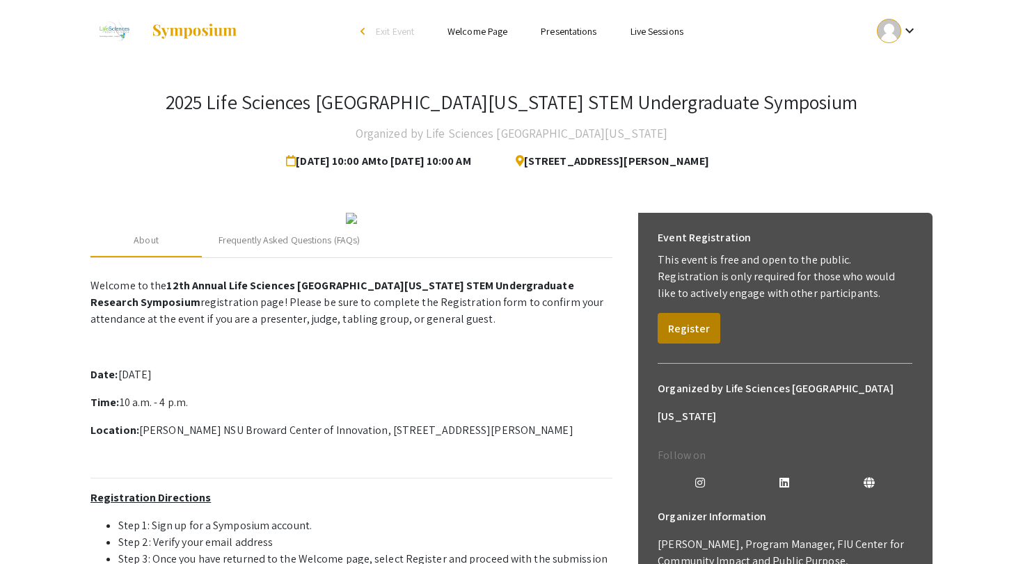
click at [672, 322] on button "Register" at bounding box center [688, 328] width 63 height 31
click at [697, 315] on button "Register" at bounding box center [688, 328] width 63 height 31
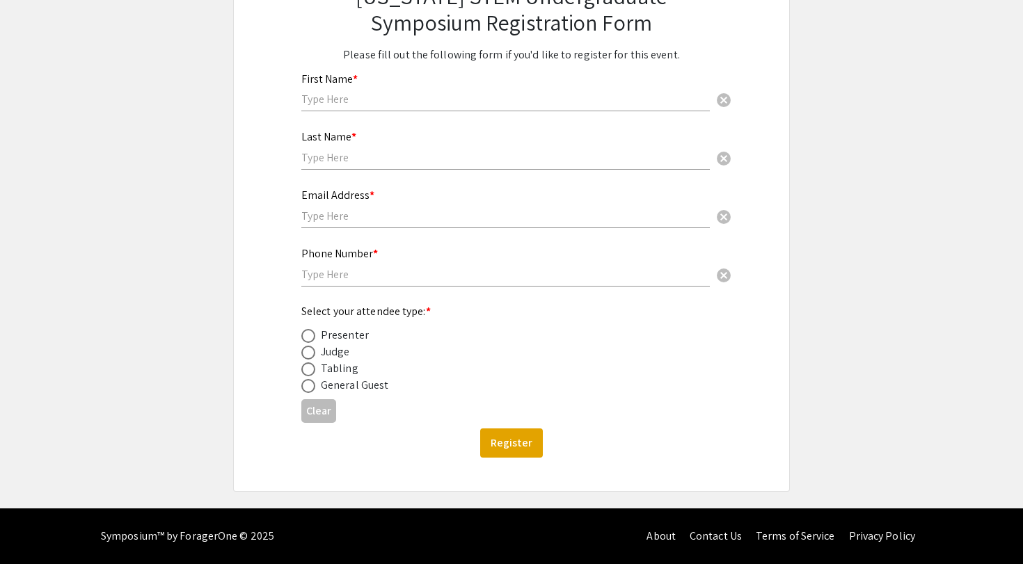
scroll to position [159, 0]
click at [342, 337] on div "Presenter" at bounding box center [345, 335] width 48 height 17
click at [310, 331] on span at bounding box center [308, 336] width 14 height 14
click at [310, 331] on input "radio" at bounding box center [308, 336] width 14 height 14
radio input "true"
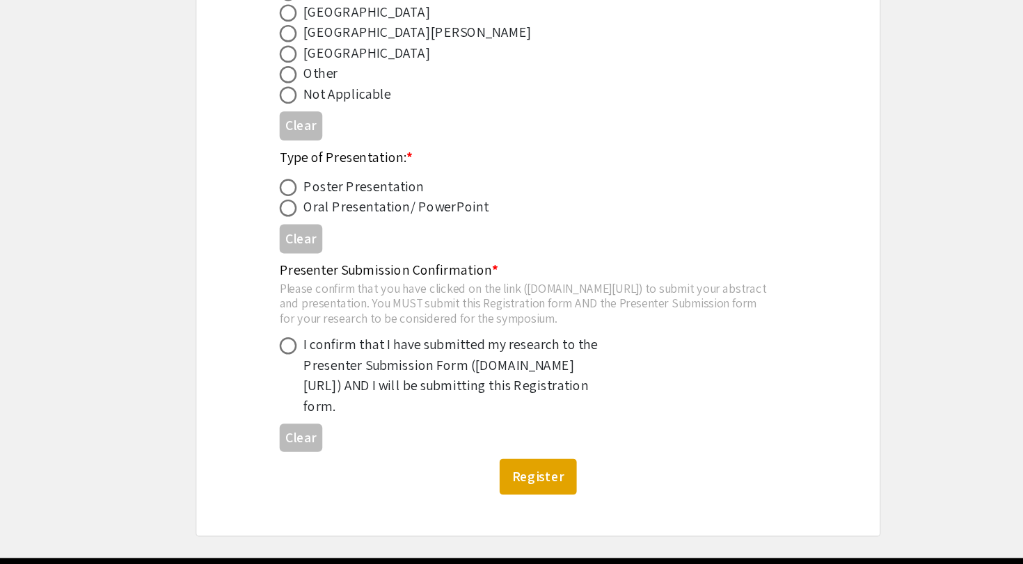
scroll to position [617, 0]
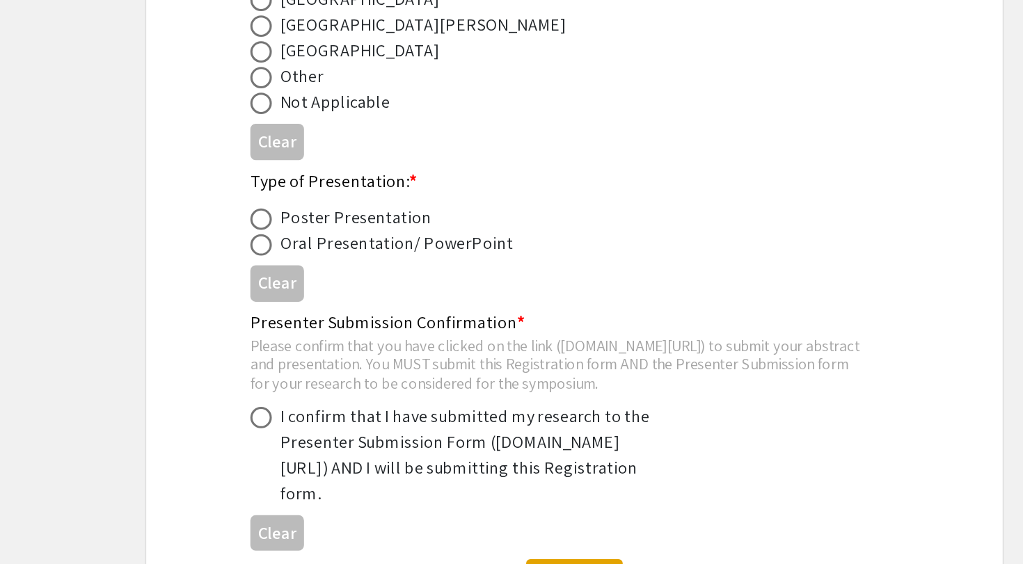
click at [301, 304] on span at bounding box center [308, 311] width 14 height 14
click at [301, 304] on input "radio" at bounding box center [308, 311] width 14 height 14
radio input "true"
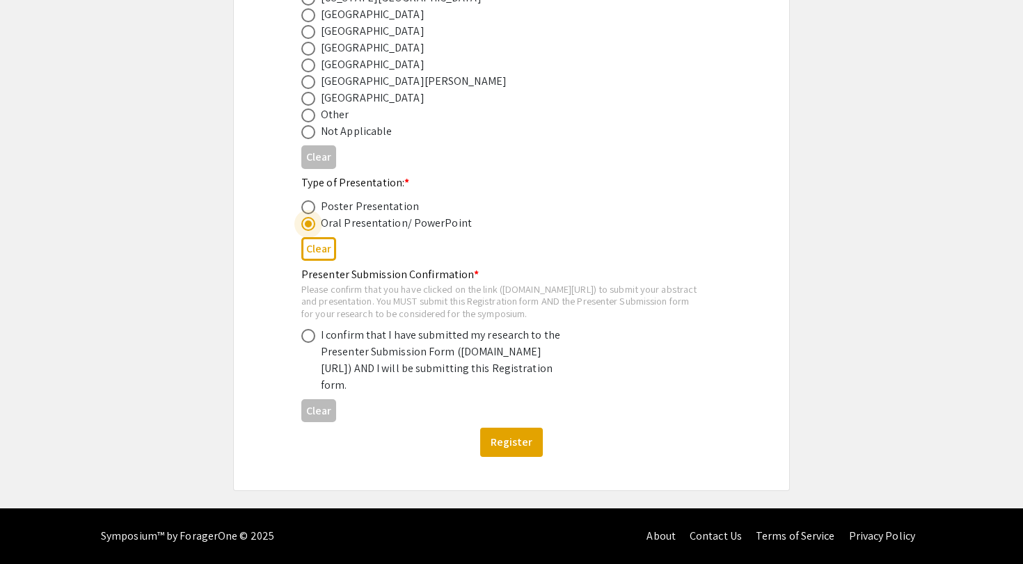
scroll to position [667, 0]
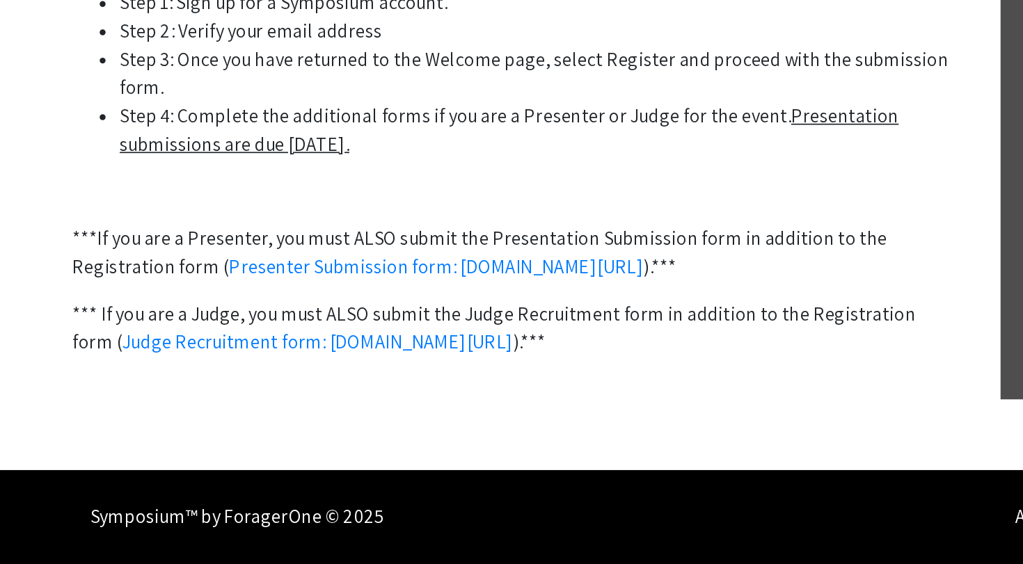
scroll to position [376, 0]
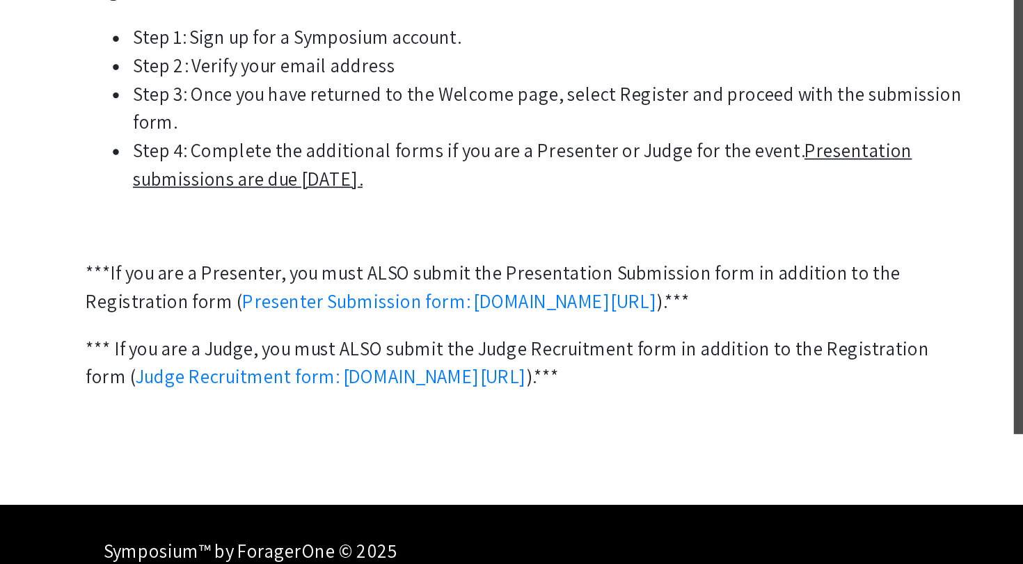
click at [187, 258] on li "Step 3: Once you have returned to the Welcome page, select Register and proceed…" at bounding box center [365, 274] width 494 height 33
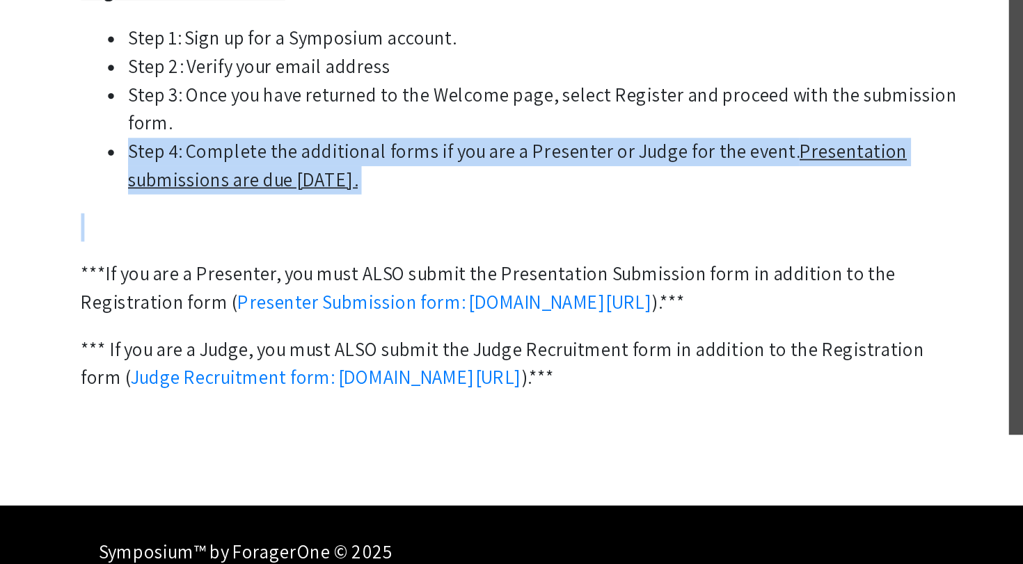
drag, startPoint x: 187, startPoint y: 114, endPoint x: 54, endPoint y: 171, distance: 145.3
click at [90, 171] on p "Welcome to the 12th Annual Life Sciences South Florida STEM Undergraduate Resea…" at bounding box center [351, 238] width 522 height 518
click at [90, 336] on p at bounding box center [351, 344] width 522 height 17
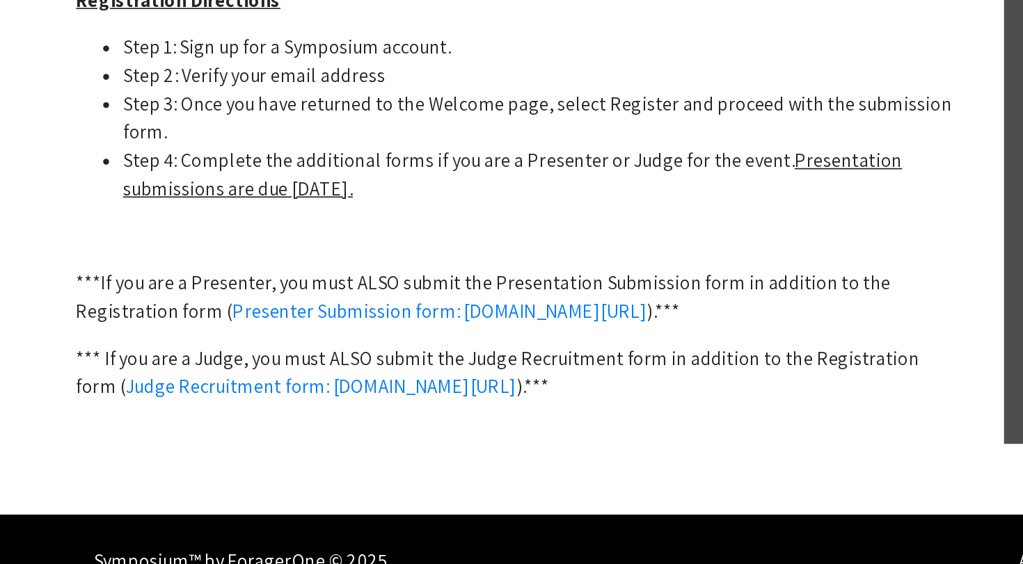
click at [194, 408] on p "*** If you are a Judge, you must ALSO submit the Judge Recruitment form in addi…" at bounding box center [351, 424] width 522 height 33
click at [186, 305] on p "Welcome to the 12th Annual Life Sciences South Florida STEM Undergraduate Resea…" at bounding box center [351, 238] width 522 height 518
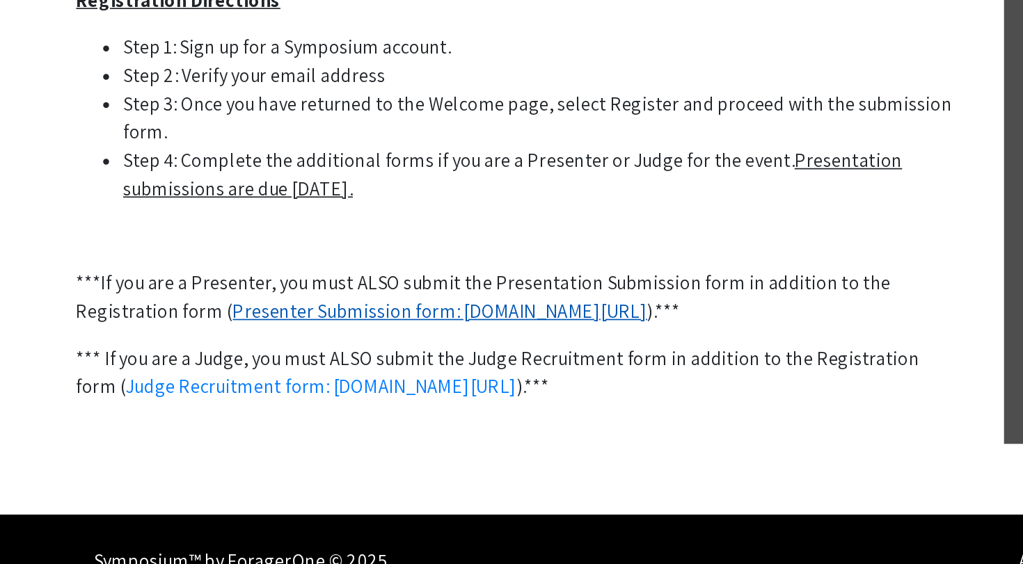
click at [191, 381] on link "Presenter Submission form: symposium.foragerone.com/lssfsymposium2025/submission" at bounding box center [305, 388] width 245 height 15
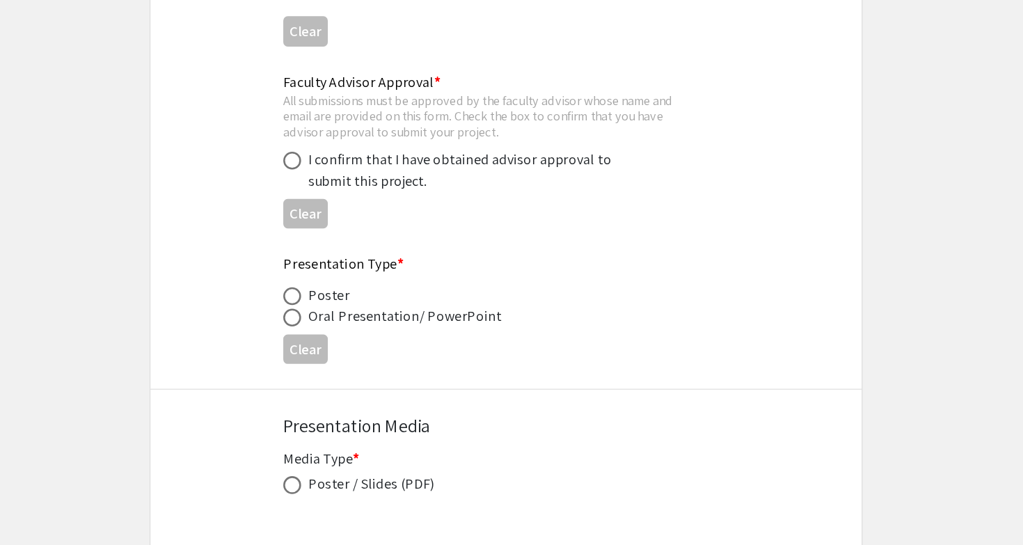
scroll to position [1874, 0]
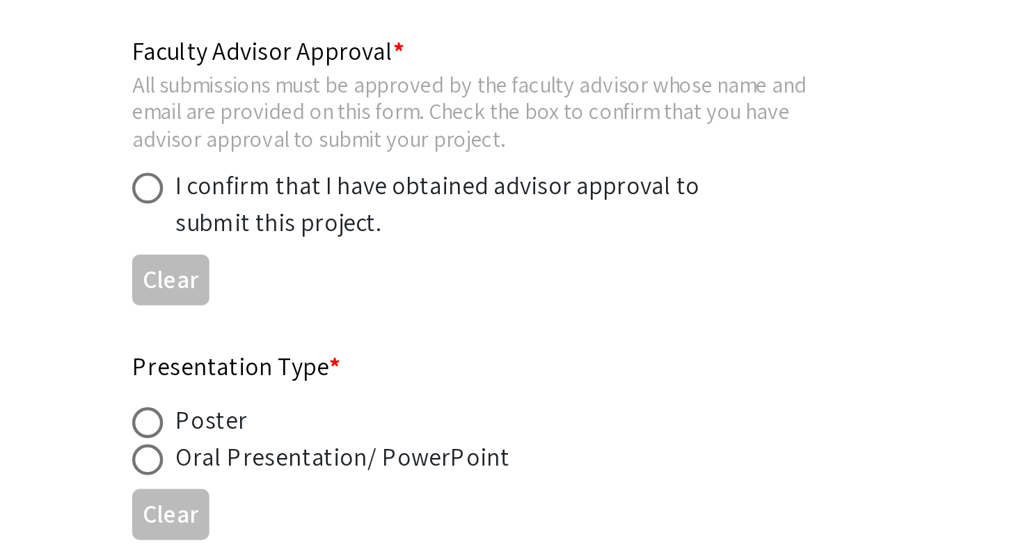
click at [357, 336] on div "I confirm that I have obtained advisor approval to submit this project." at bounding box center [479, 352] width 244 height 33
click at [337, 338] on span at bounding box center [344, 345] width 14 height 14
click at [337, 338] on input "radio" at bounding box center [344, 345] width 14 height 14
radio input "true"
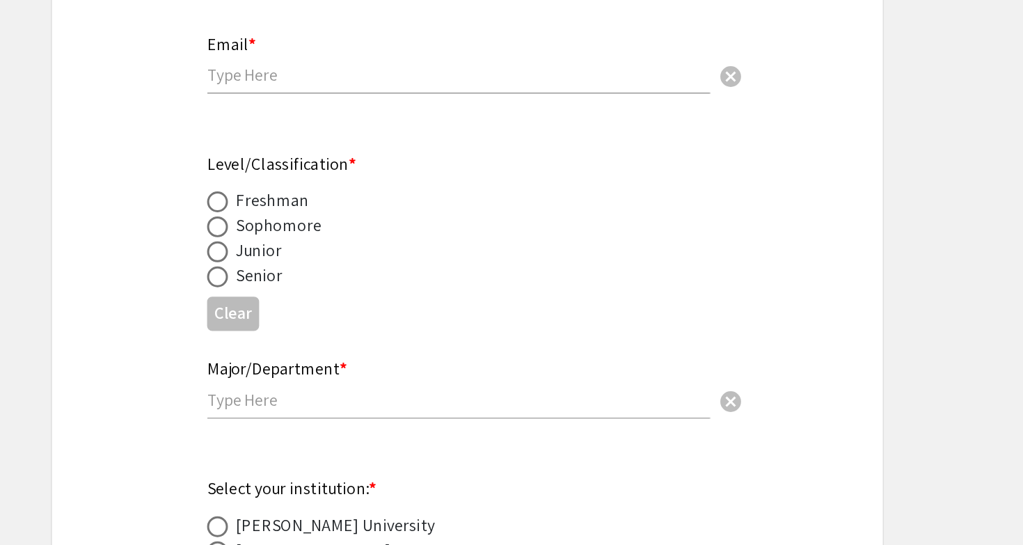
scroll to position [305, 0]
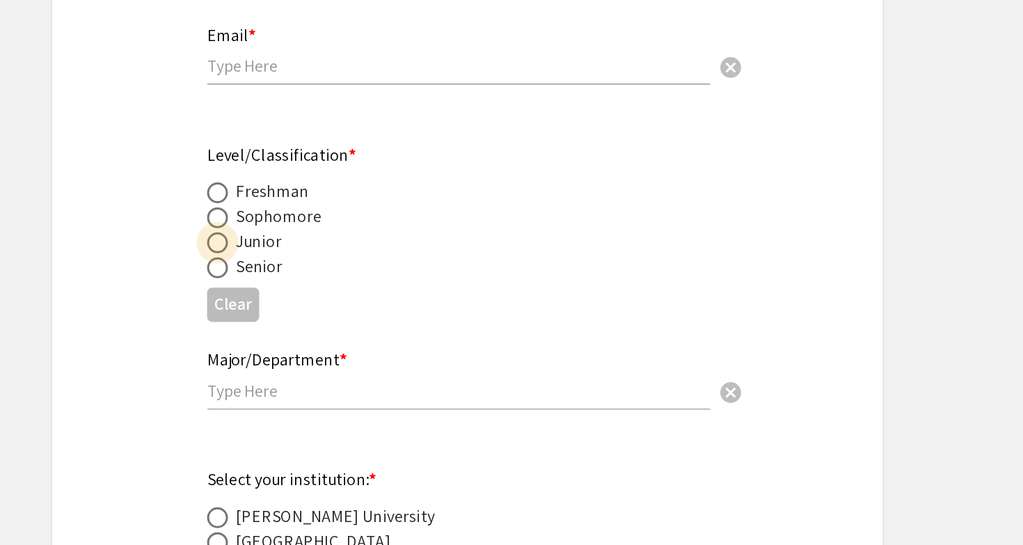
click at [337, 336] on span at bounding box center [344, 343] width 14 height 14
click at [337, 336] on input "radio" at bounding box center [344, 343] width 14 height 14
radio input "true"
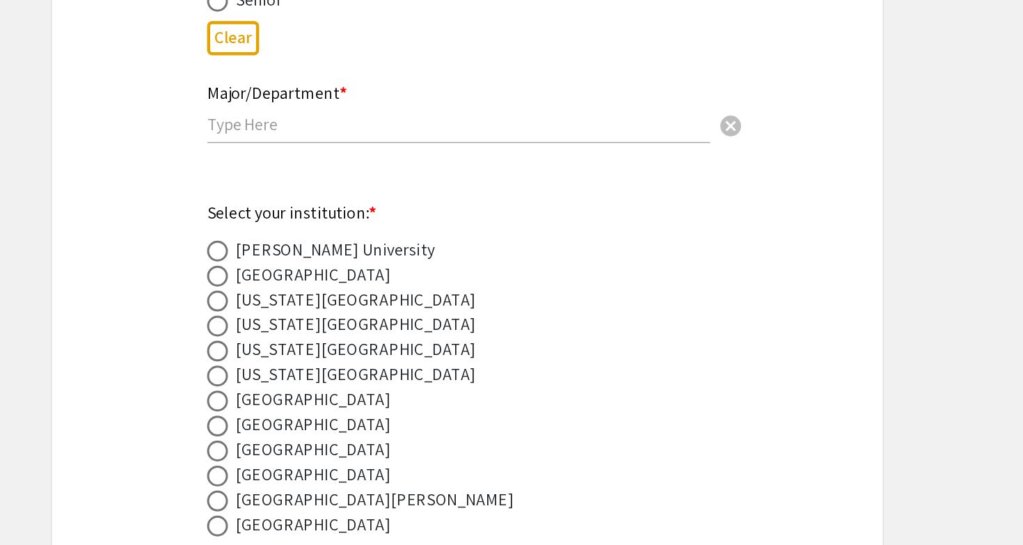
scroll to position [492, 0]
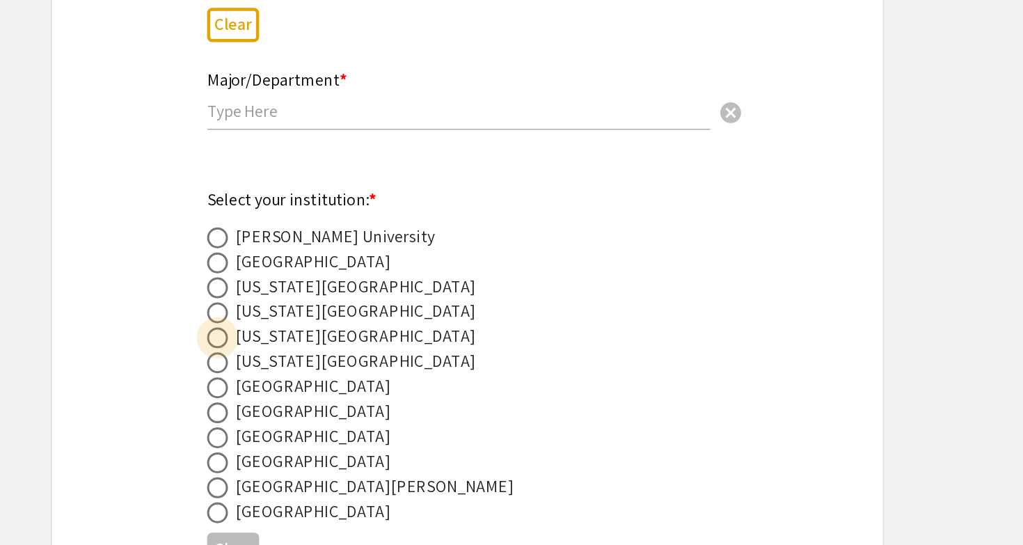
click at [337, 399] on span at bounding box center [344, 406] width 14 height 14
click at [337, 399] on input "radio" at bounding box center [344, 406] width 14 height 14
radio input "true"
click at [337, 433] on span at bounding box center [344, 440] width 14 height 14
click at [337, 433] on input "radio" at bounding box center [344, 440] width 14 height 14
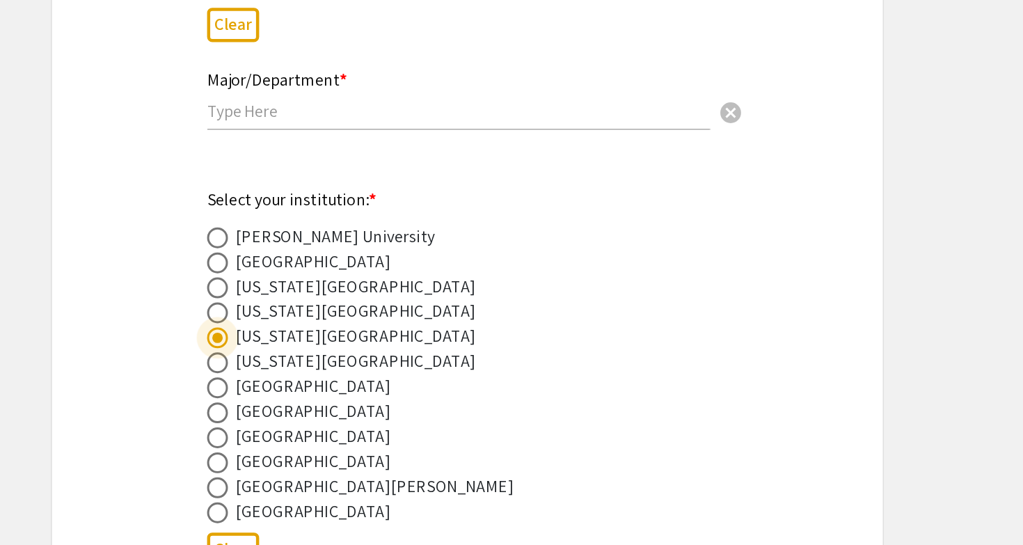
radio input "true"
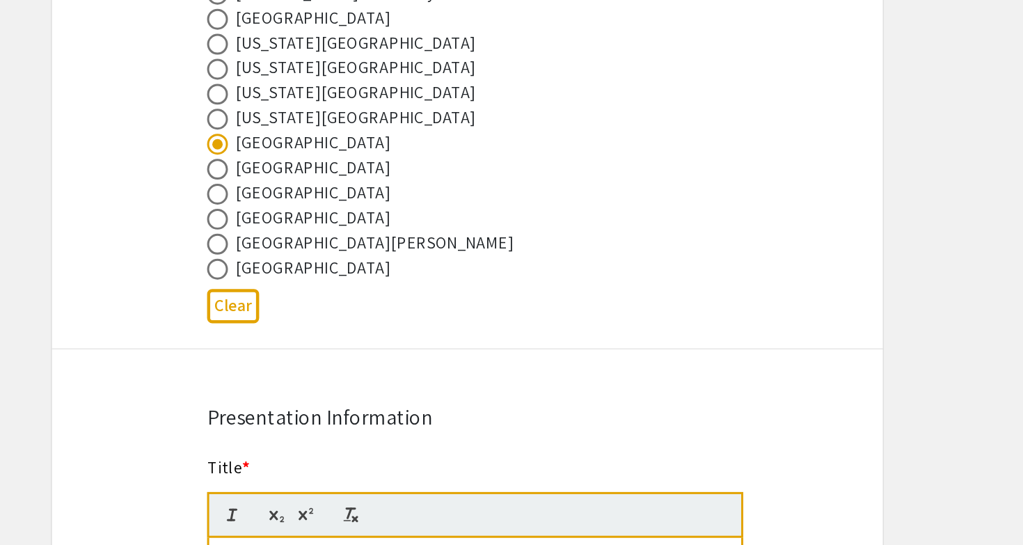
scroll to position [673, 0]
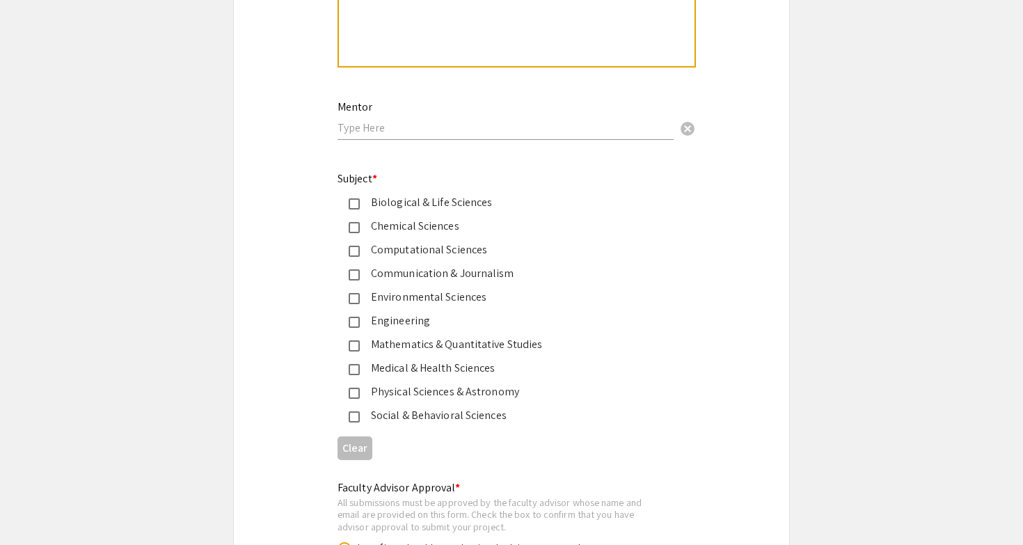
scroll to position [1673, 0]
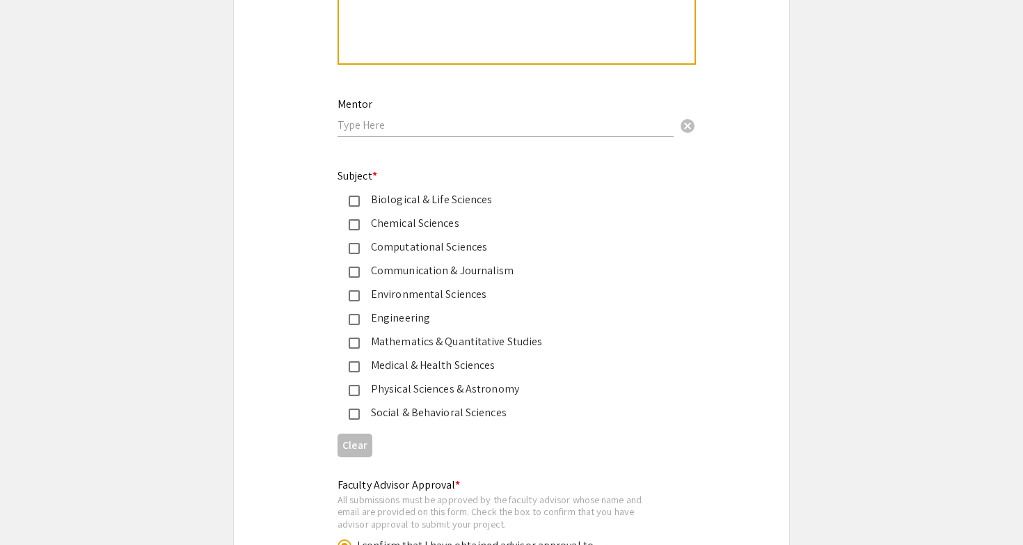
click at [410, 202] on div "Biological & Life Sciences" at bounding box center [506, 199] width 292 height 17
click at [412, 227] on div "Chemical Sciences" at bounding box center [506, 223] width 292 height 17
click at [404, 205] on div "Biological & Life Sciences" at bounding box center [506, 199] width 292 height 17
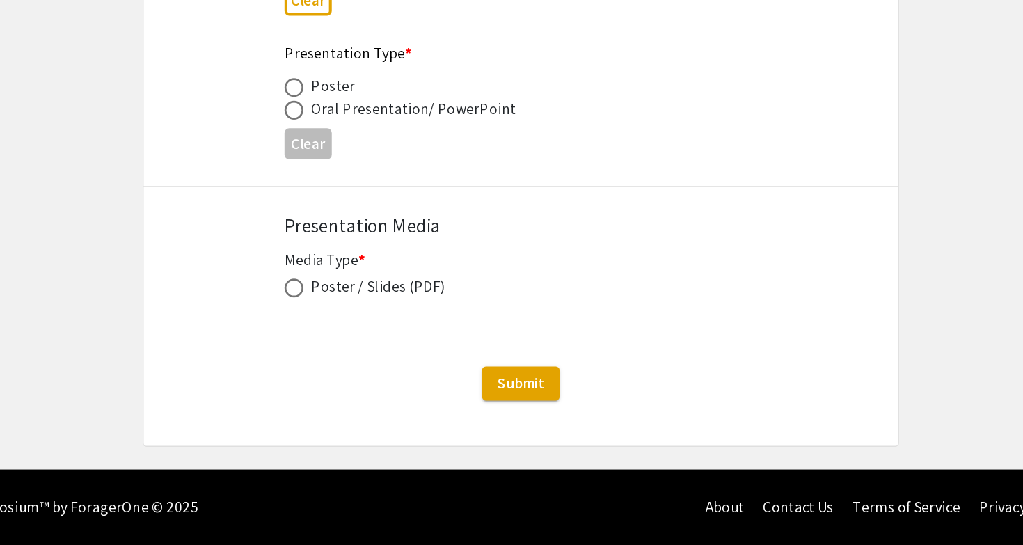
scroll to position [2117, 0]
click at [337, 349] on span at bounding box center [344, 356] width 14 height 14
click at [337, 349] on input "radio" at bounding box center [344, 356] width 14 height 14
radio input "true"
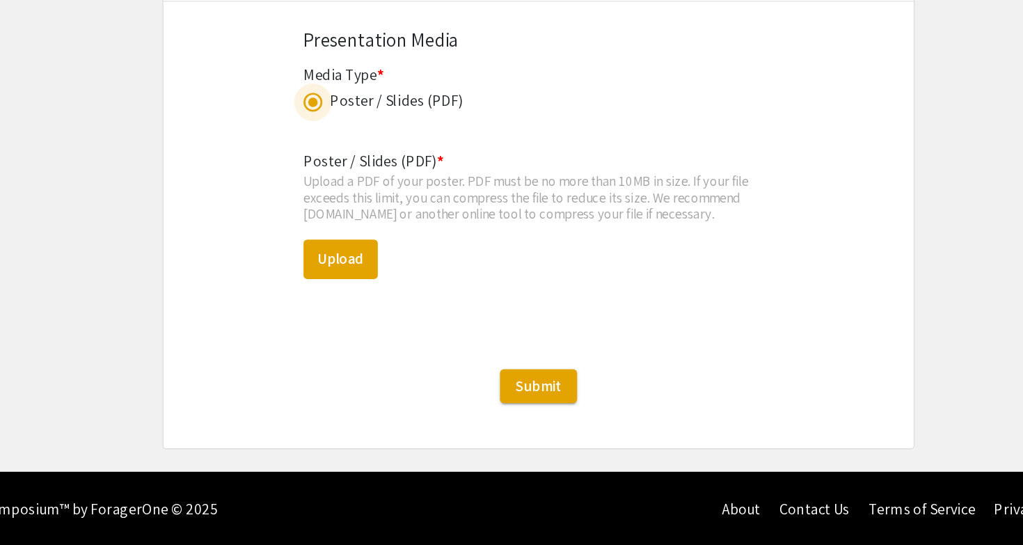
scroll to position [2256, 0]
